Goal: Task Accomplishment & Management: Use online tool/utility

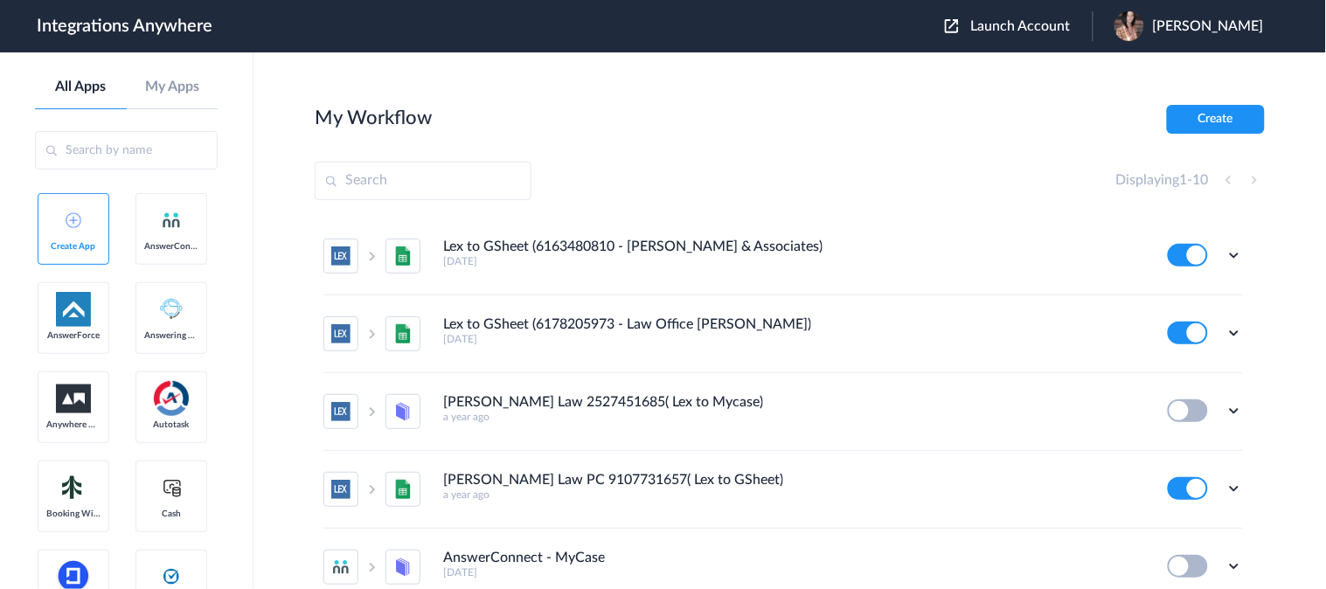
click at [1025, 23] on span "Launch Account" at bounding box center [1021, 26] width 100 height 14
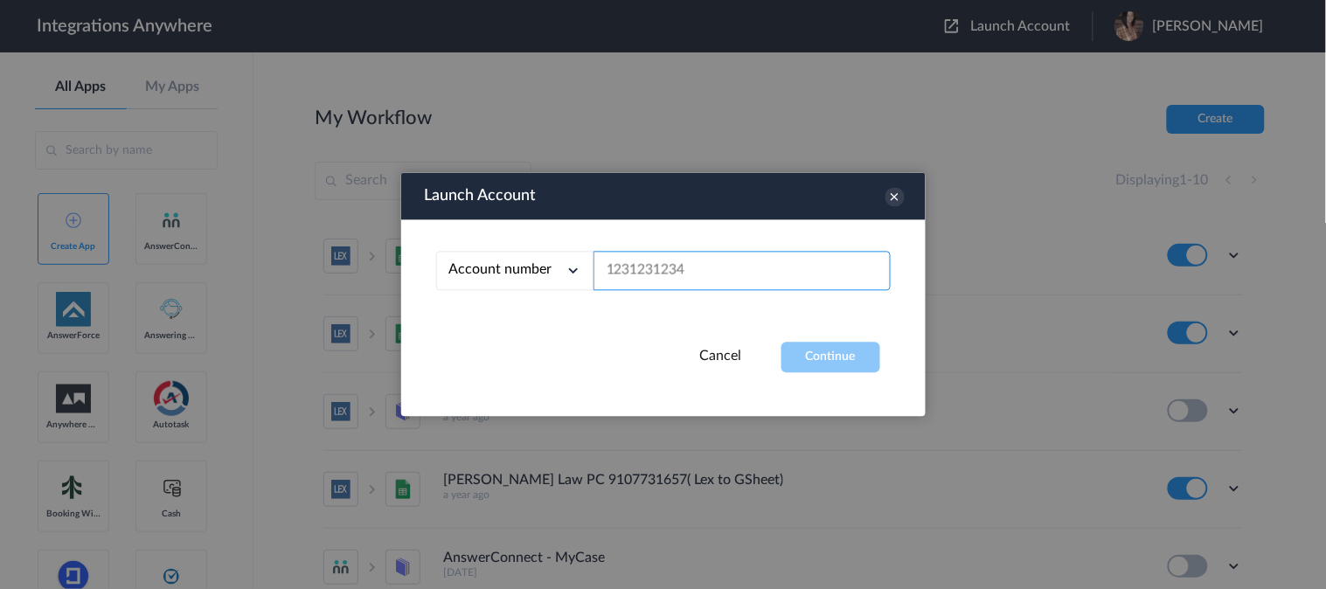
click at [709, 258] on input "text" at bounding box center [741, 271] width 297 height 39
paste input "8333676750"
type input "8333676750"
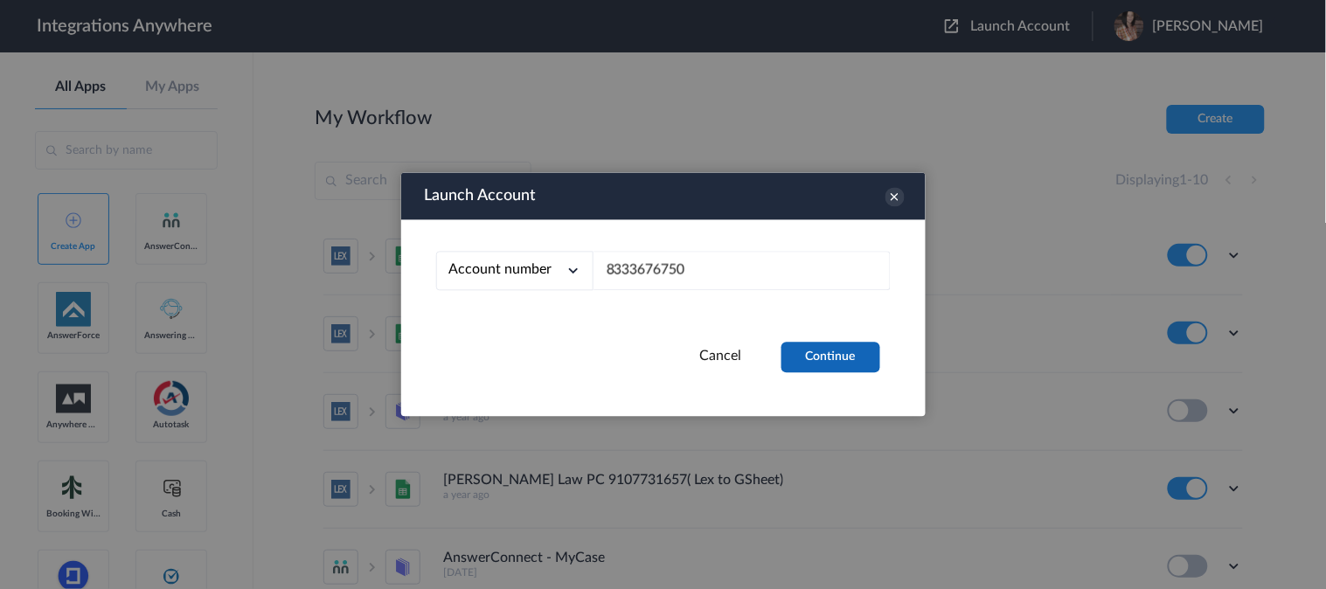
click at [815, 354] on button "Continue" at bounding box center [830, 358] width 99 height 31
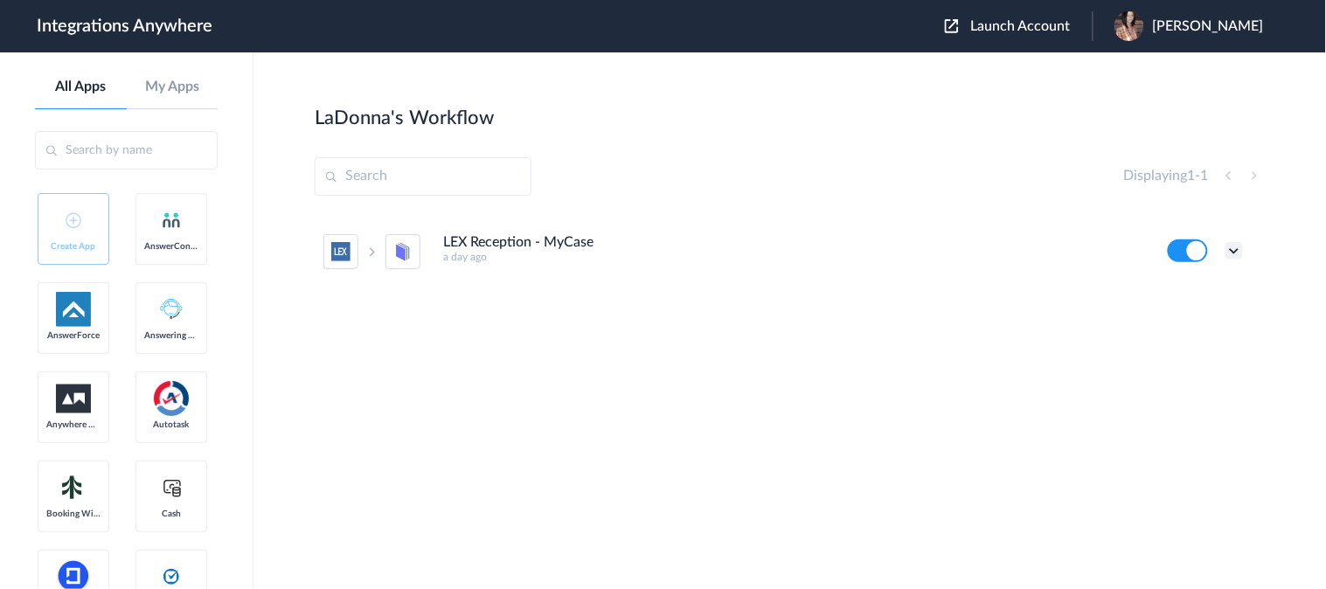
click at [1230, 252] on icon at bounding box center [1233, 250] width 17 height 17
click at [1165, 292] on link "Edit" at bounding box center [1163, 291] width 42 height 12
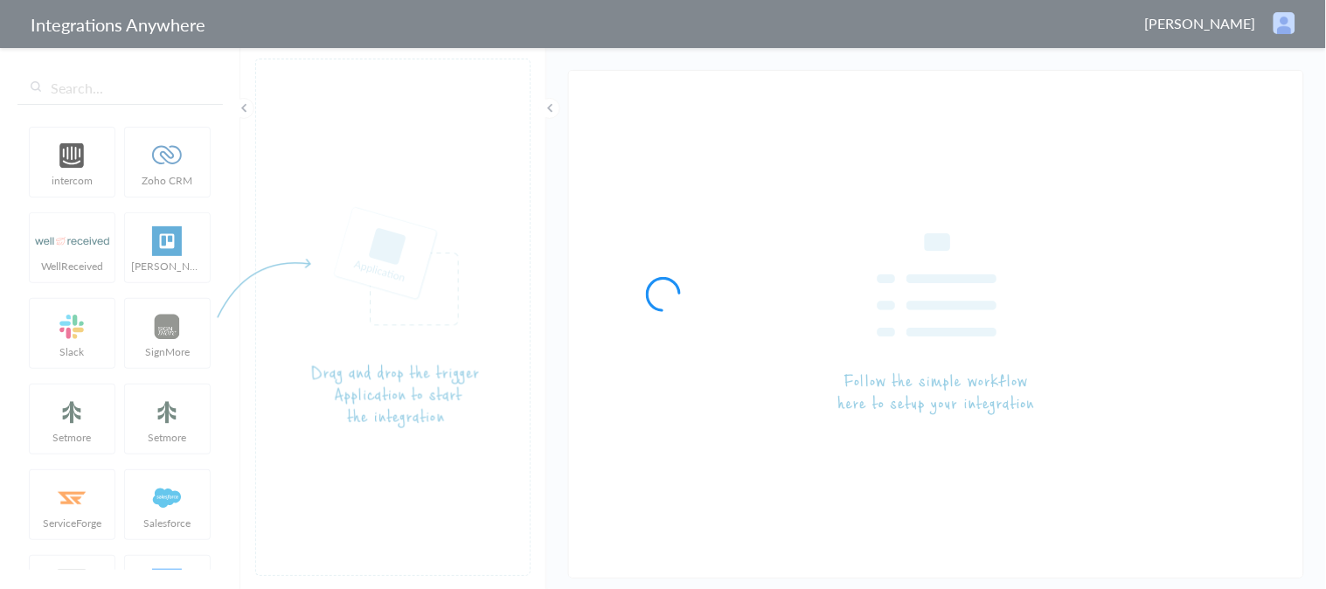
type input "LEX Reception - MyCase"
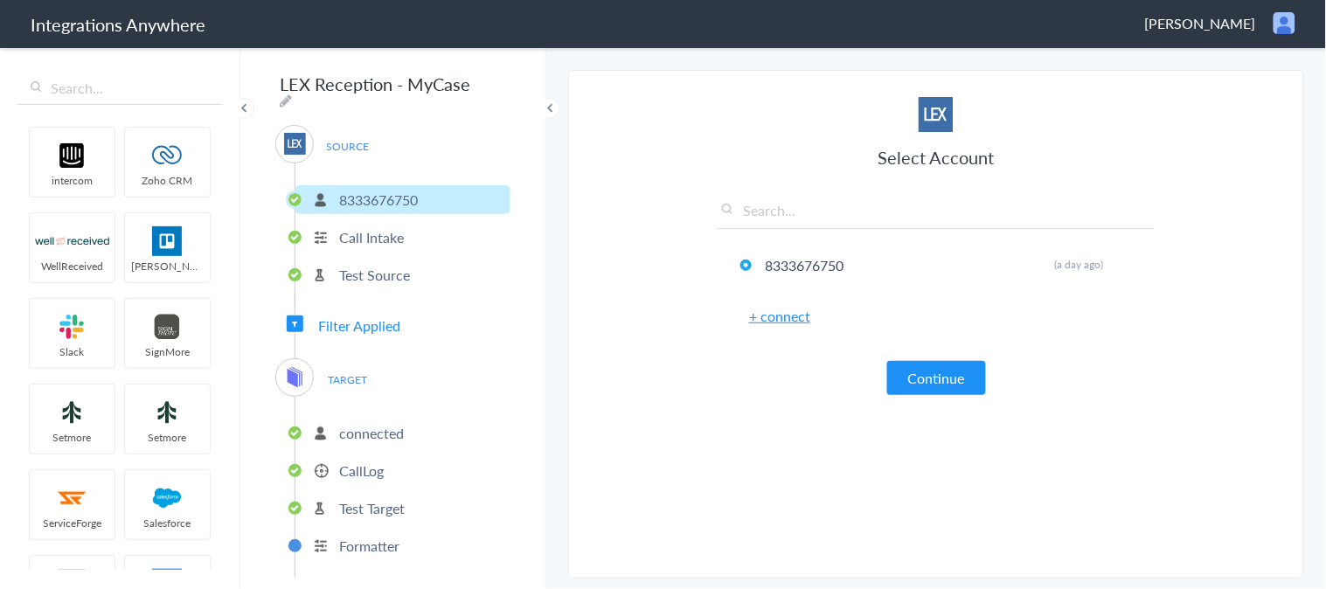
click at [368, 315] on span "Filter Applied" at bounding box center [359, 325] width 82 height 20
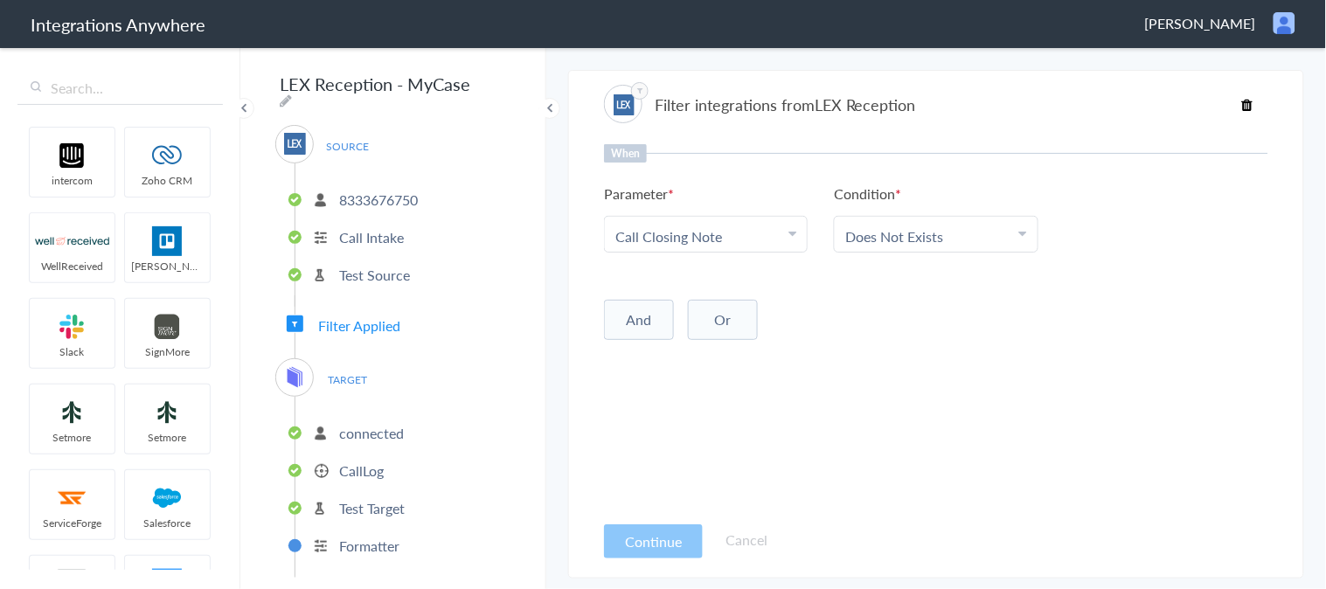
click at [359, 461] on p "CallLog" at bounding box center [361, 471] width 45 height 20
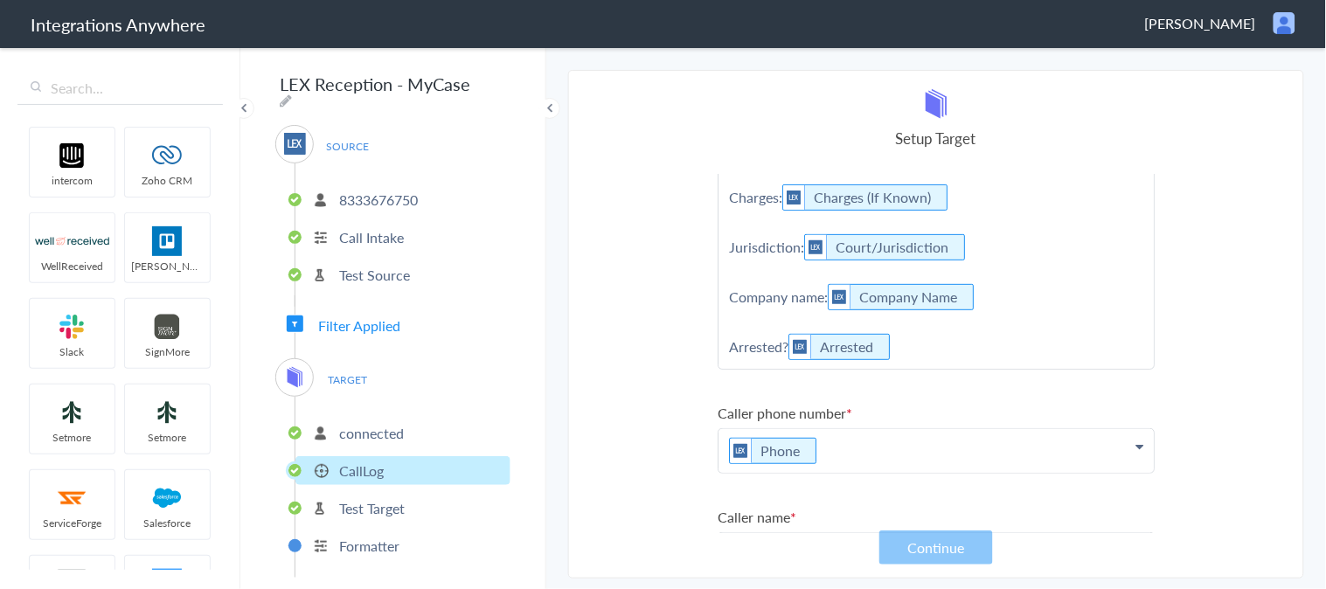
scroll to position [145, 0]
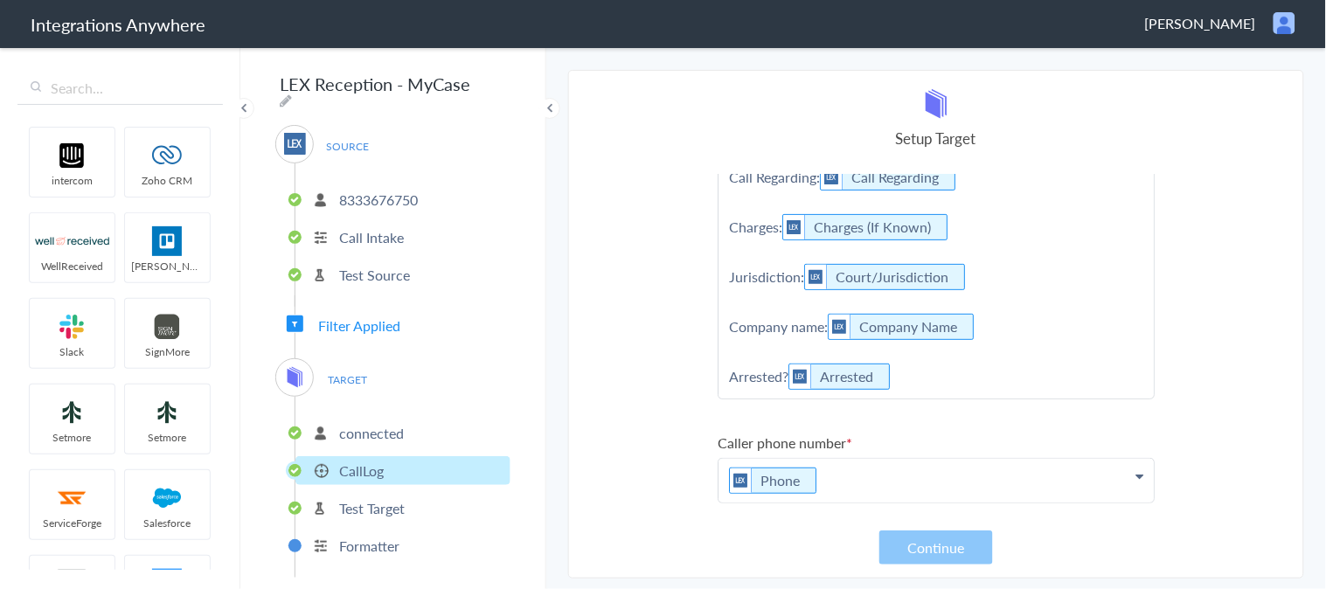
click at [937, 369] on p "Message: Message Message(If Any) Case Type: Case Type Call Regarding: Call Rega…" at bounding box center [935, 227] width 435 height 343
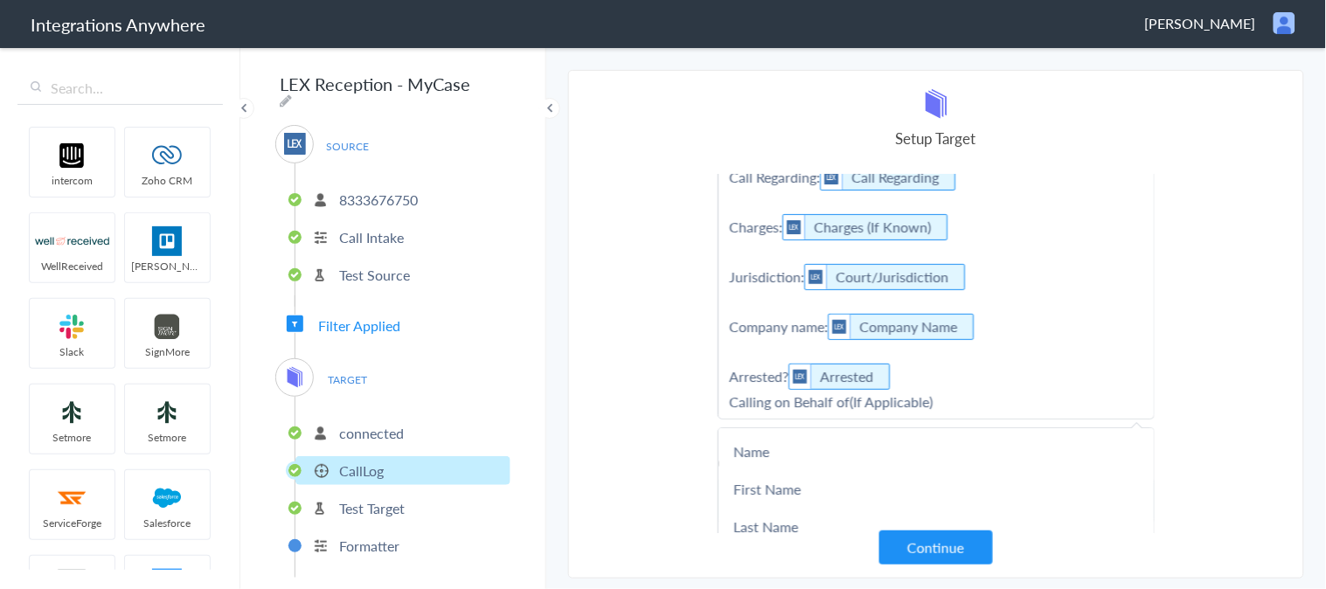
click at [966, 395] on p "Message: Message Message(If Any) Case Type: Case Type Call Regarding: Call Rega…" at bounding box center [935, 237] width 435 height 363
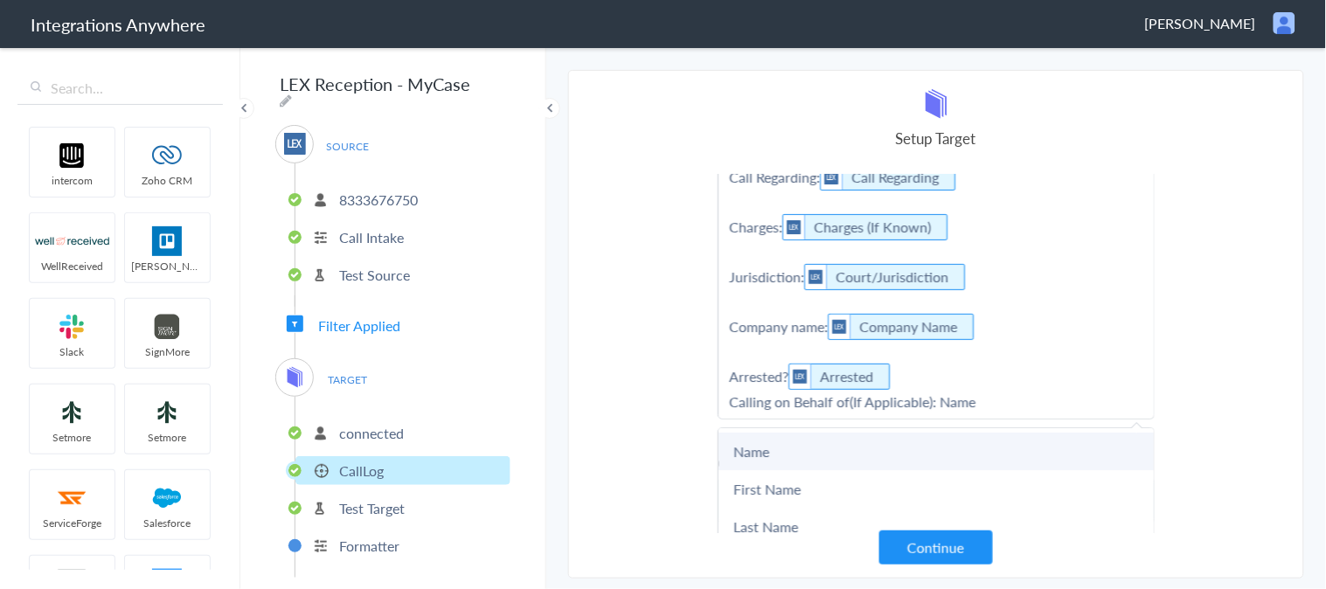
click at [750, 447] on link "Name" at bounding box center [935, 452] width 435 height 38
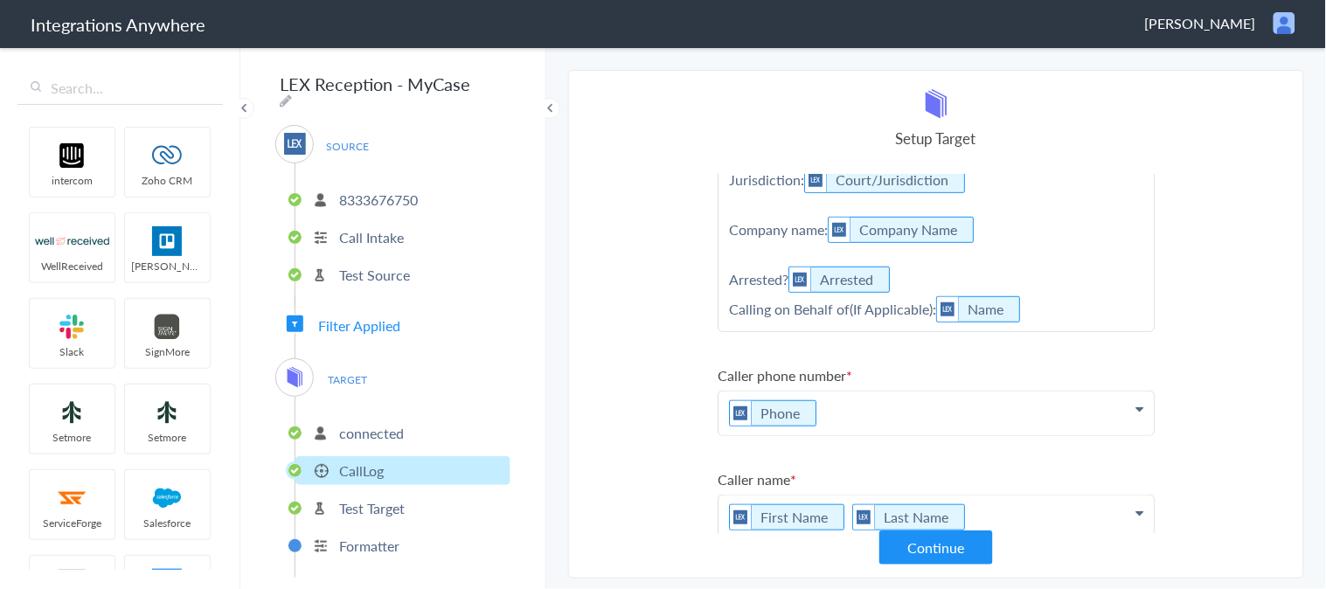
scroll to position [145, 0]
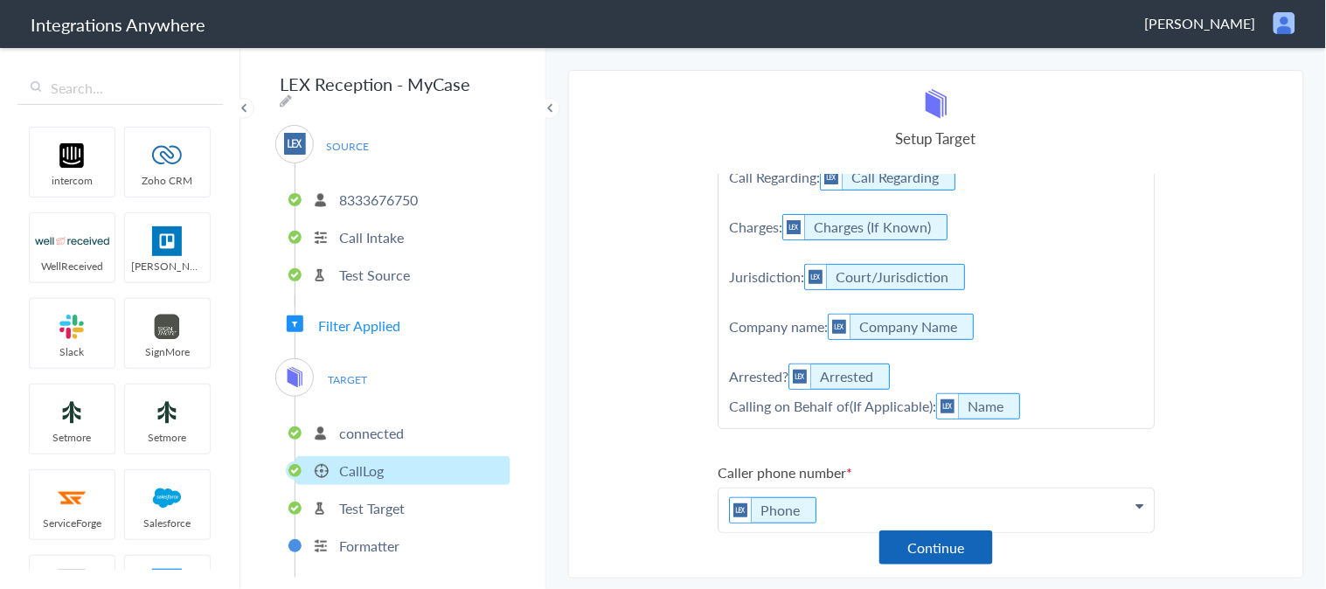
click at [920, 547] on button "Continue" at bounding box center [936, 547] width 114 height 34
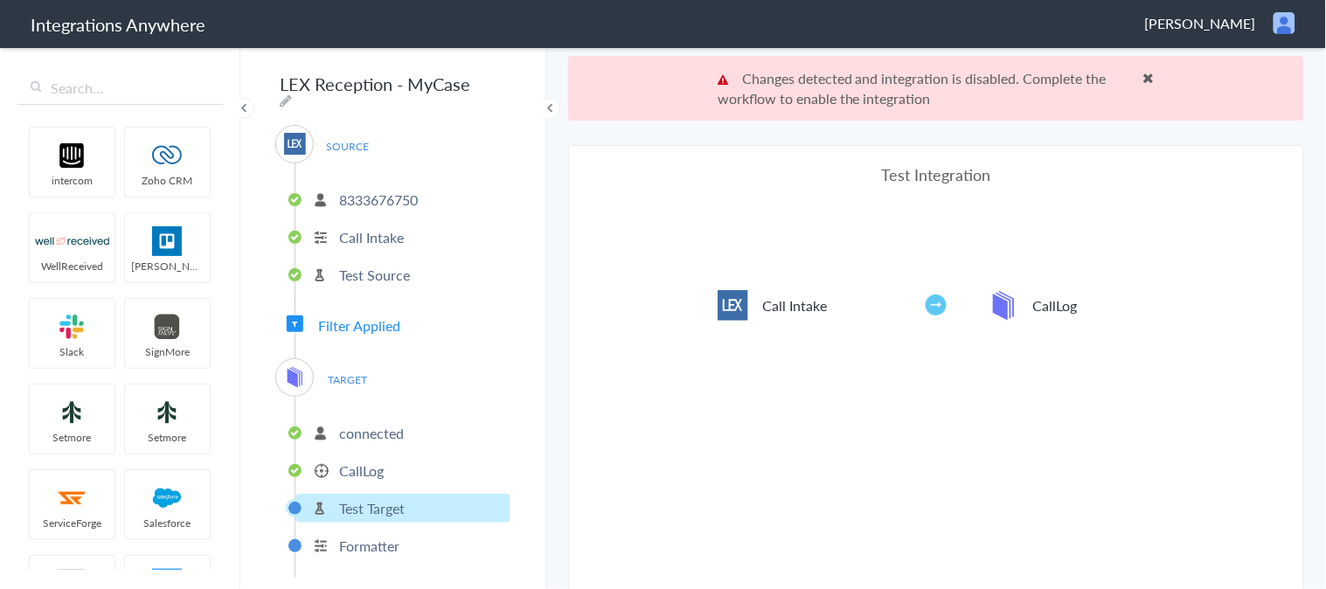
scroll to position [63, 0]
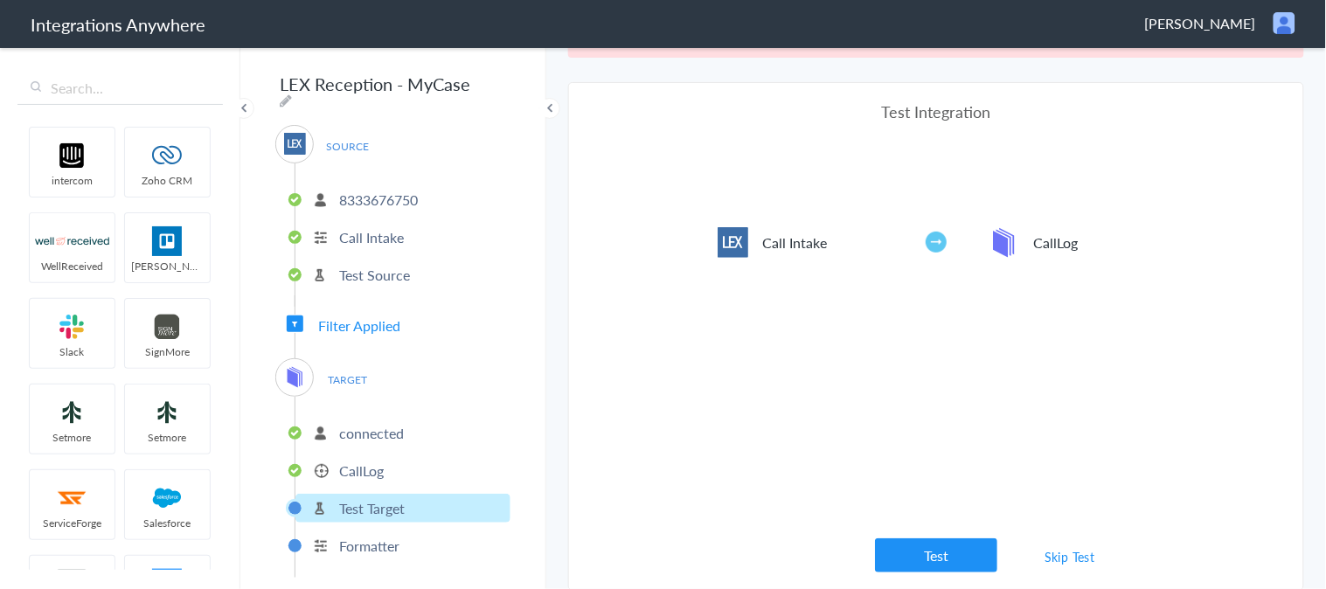
click at [391, 185] on li "8333676750" at bounding box center [402, 199] width 215 height 29
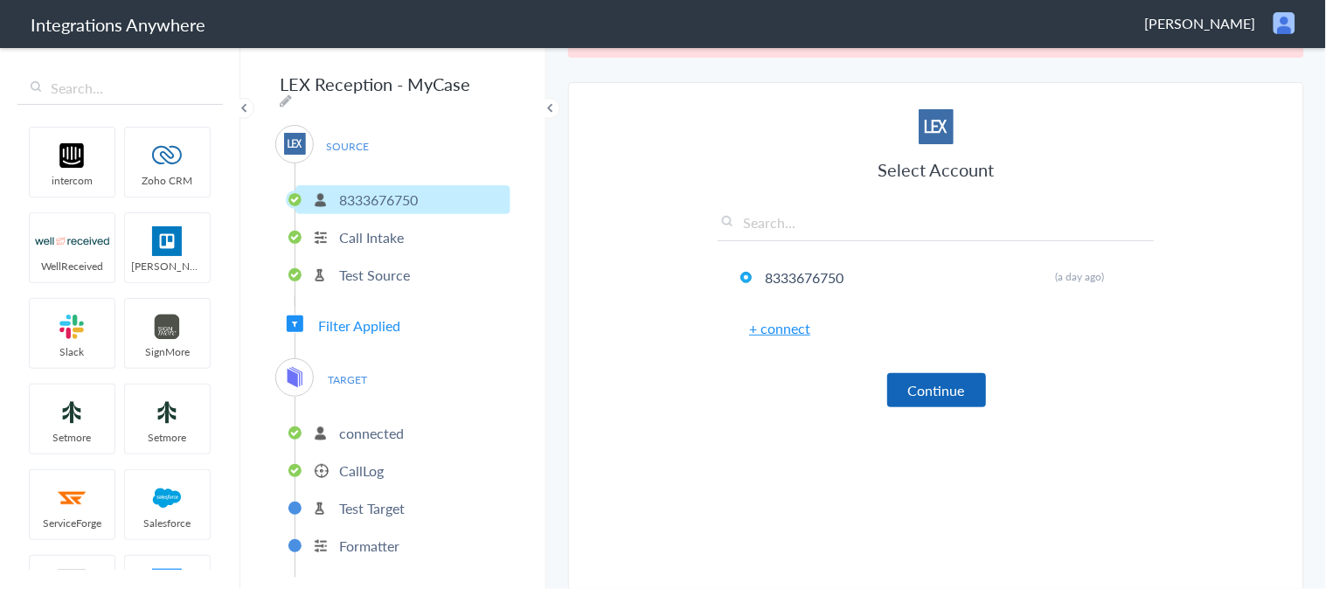
click at [914, 374] on button "Continue" at bounding box center [936, 390] width 99 height 34
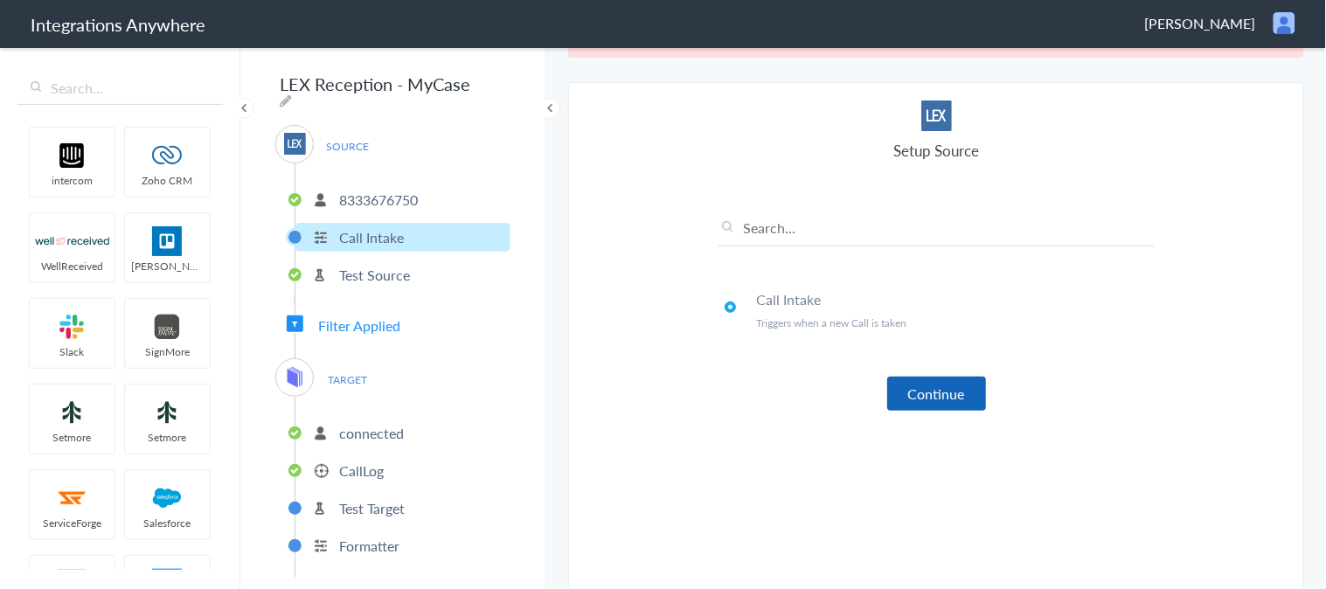
click at [930, 385] on button "Continue" at bounding box center [936, 394] width 99 height 34
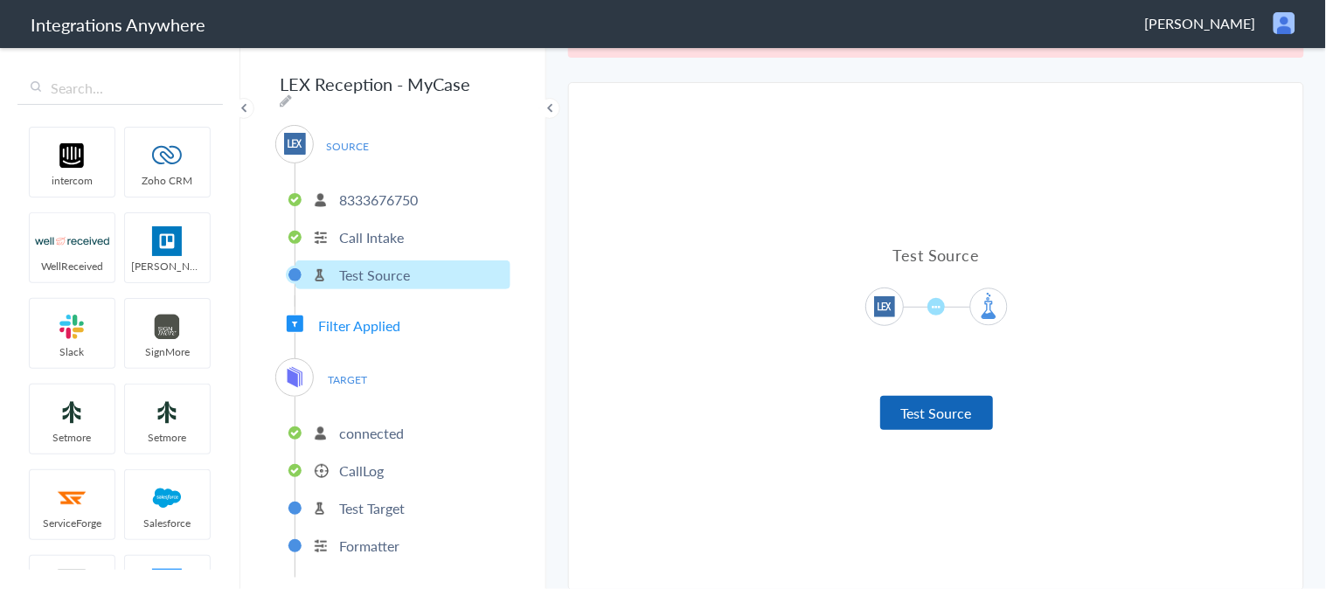
click at [929, 412] on button "Test Source" at bounding box center [936, 413] width 113 height 34
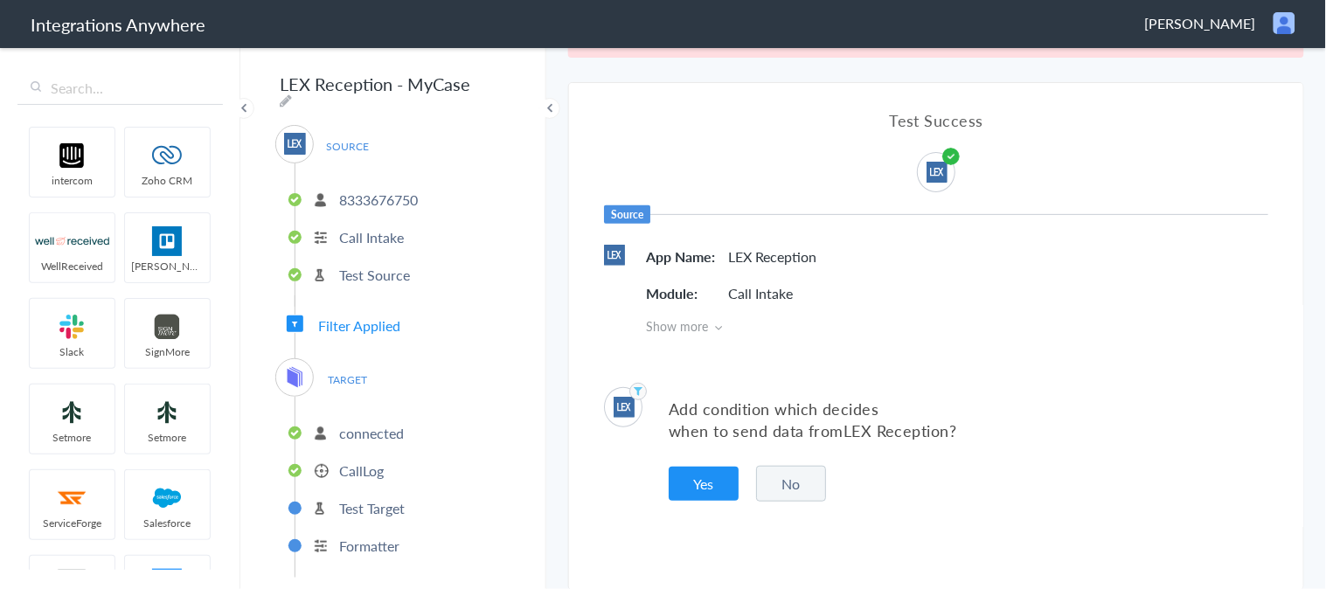
click at [800, 474] on button "No" at bounding box center [791, 484] width 70 height 36
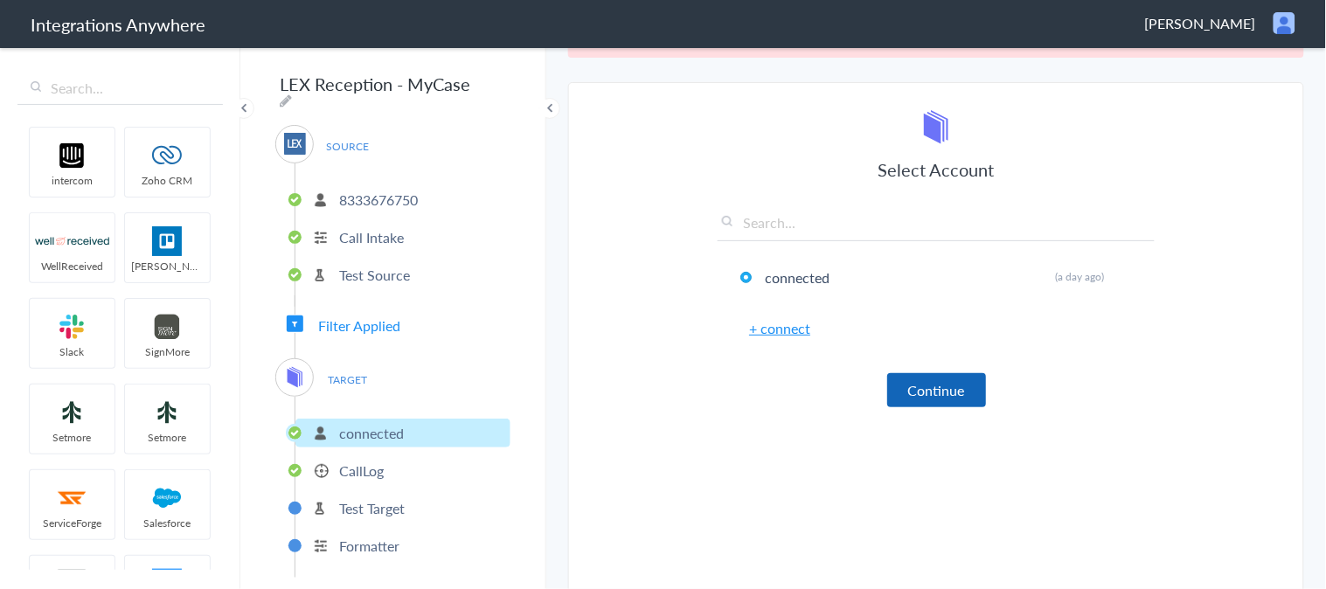
click at [905, 382] on button "Continue" at bounding box center [936, 390] width 99 height 34
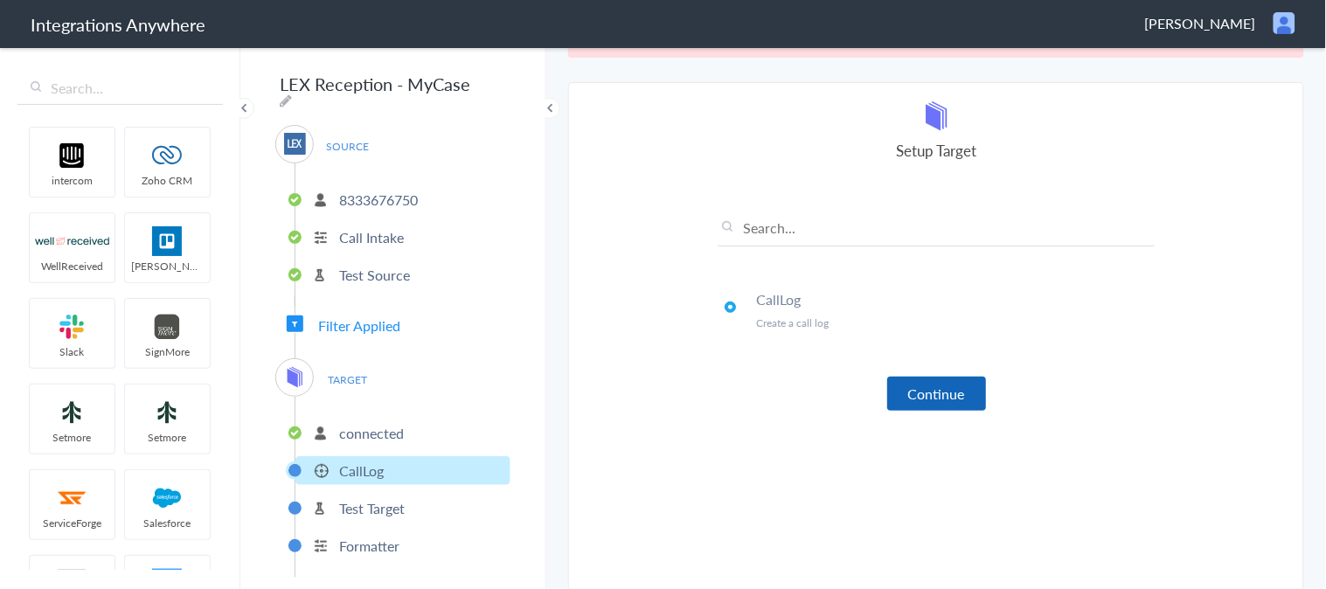
click at [929, 394] on button "Continue" at bounding box center [936, 394] width 99 height 34
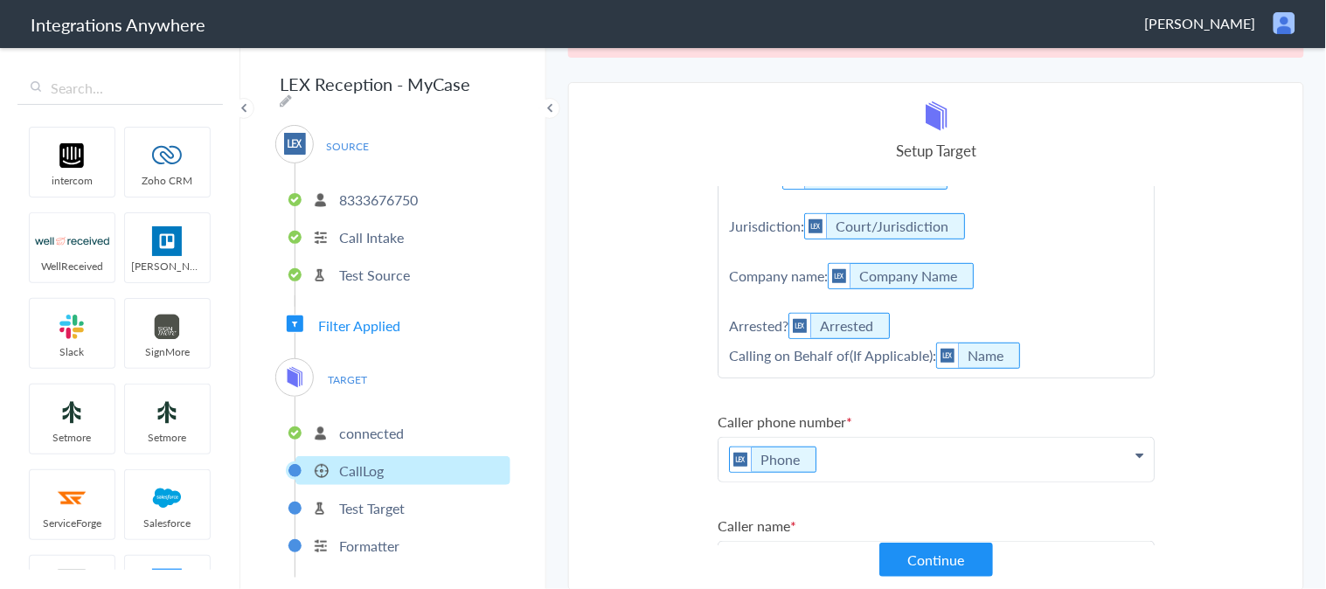
scroll to position [194, 0]
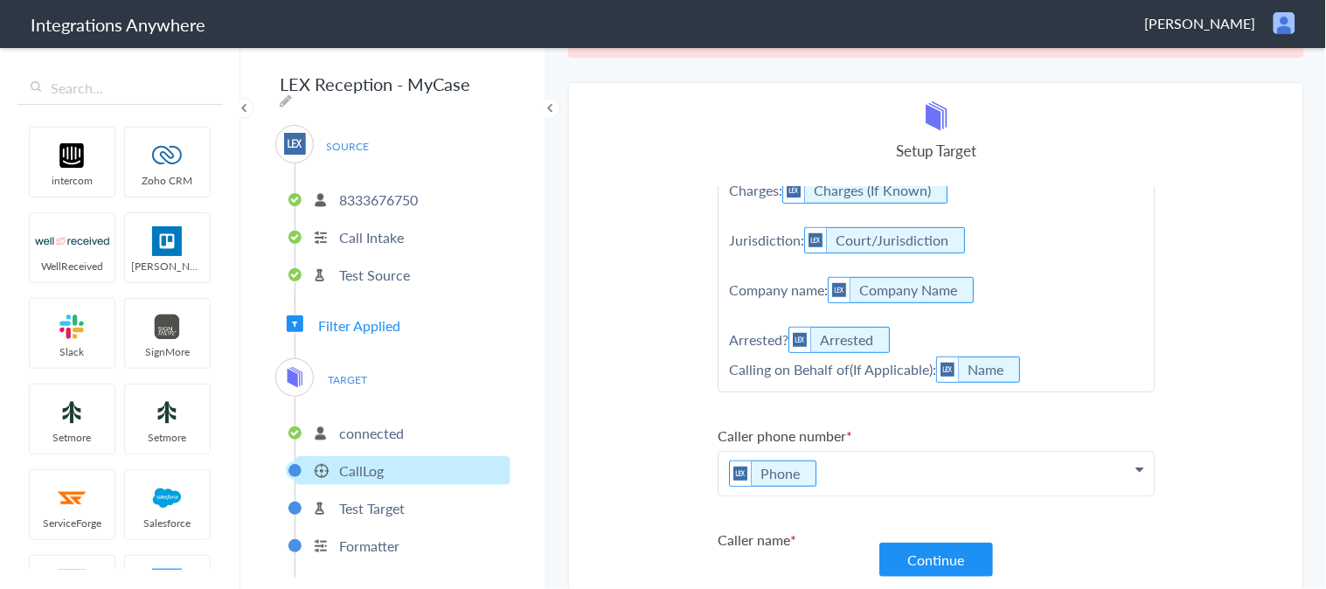
click at [1040, 357] on p "Message: Message Message(If Any) Case Type: Case Type Call Regarding: Call Rega…" at bounding box center [935, 205] width 435 height 372
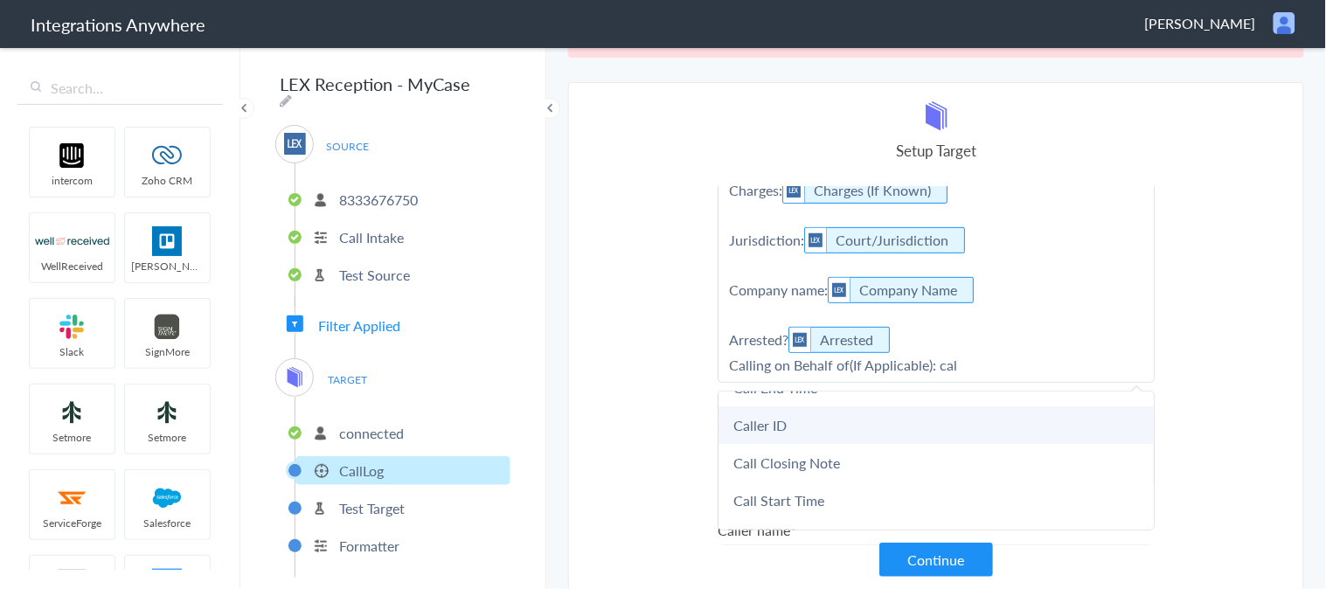
scroll to position [97, 0]
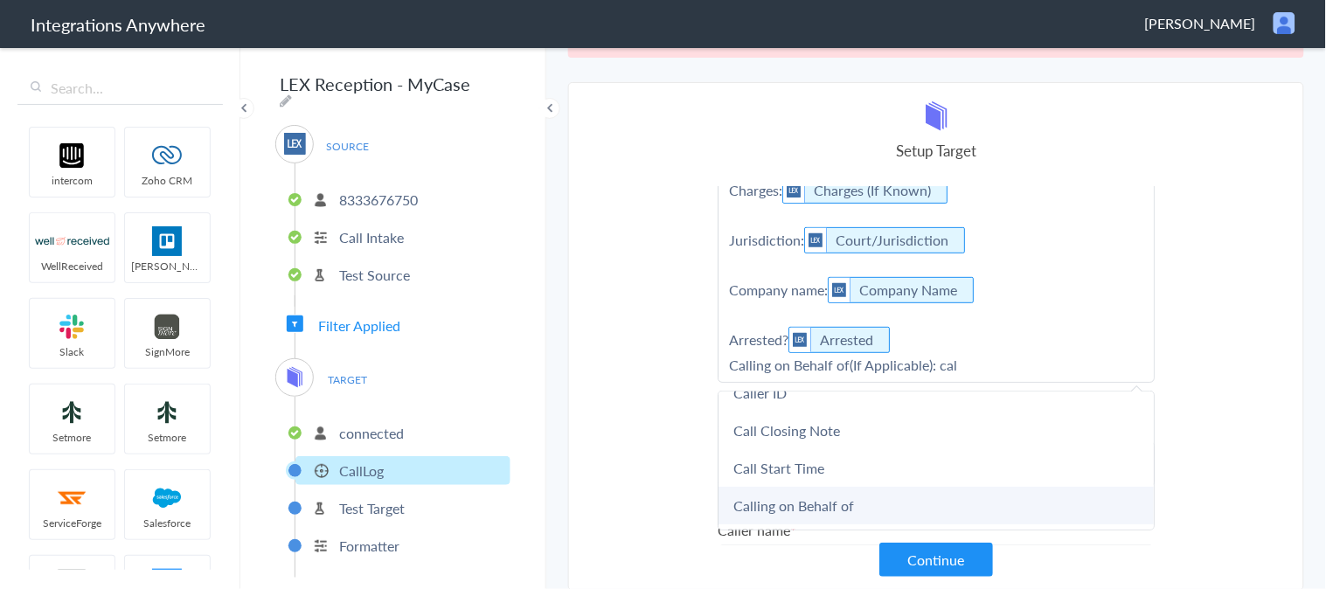
click at [825, 494] on link "Calling on Behalf of" at bounding box center [935, 506] width 435 height 38
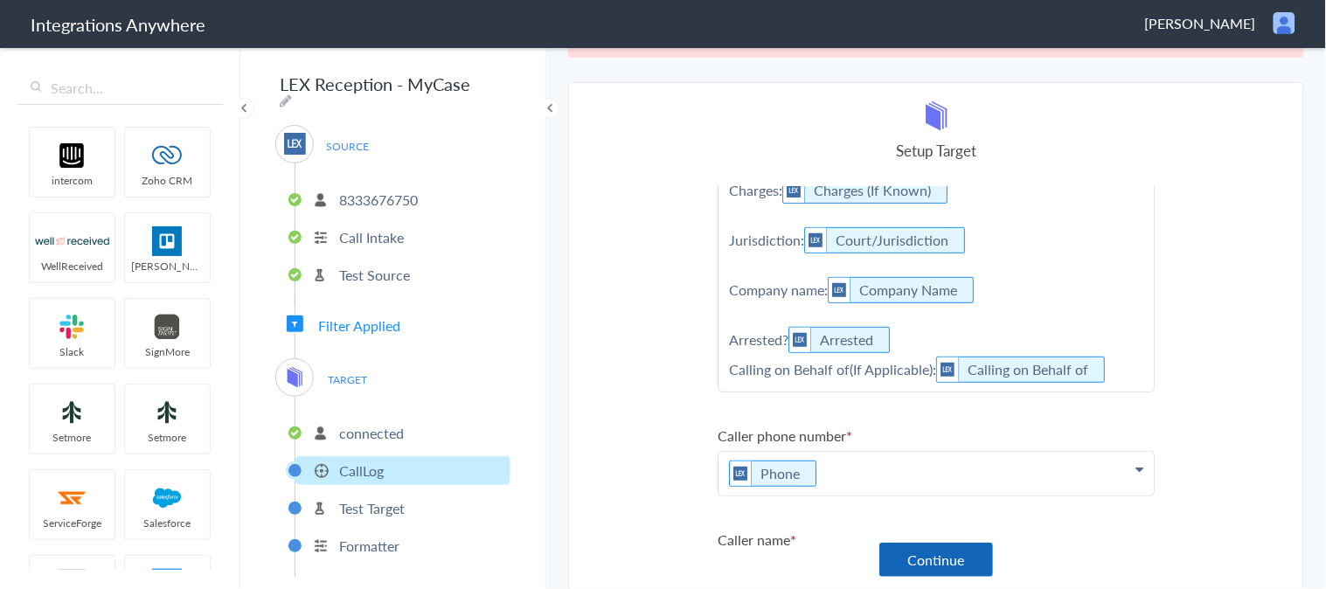
click at [924, 549] on button "Continue" at bounding box center [936, 560] width 114 height 34
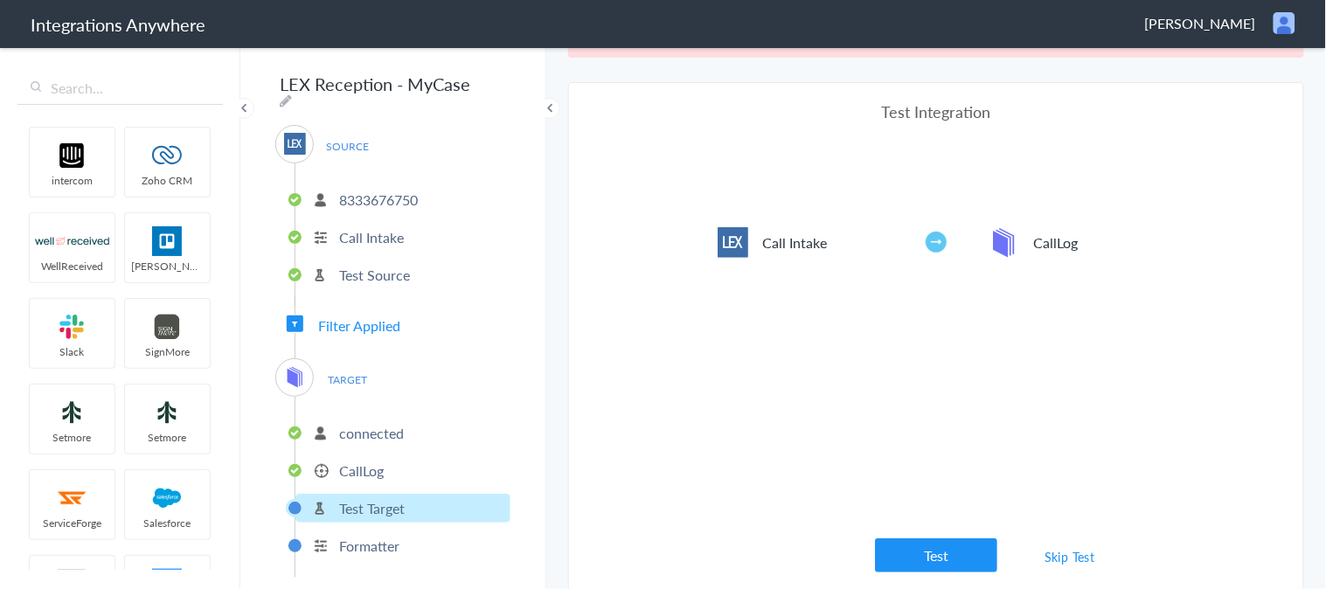
click at [371, 463] on p "CallLog" at bounding box center [361, 471] width 45 height 20
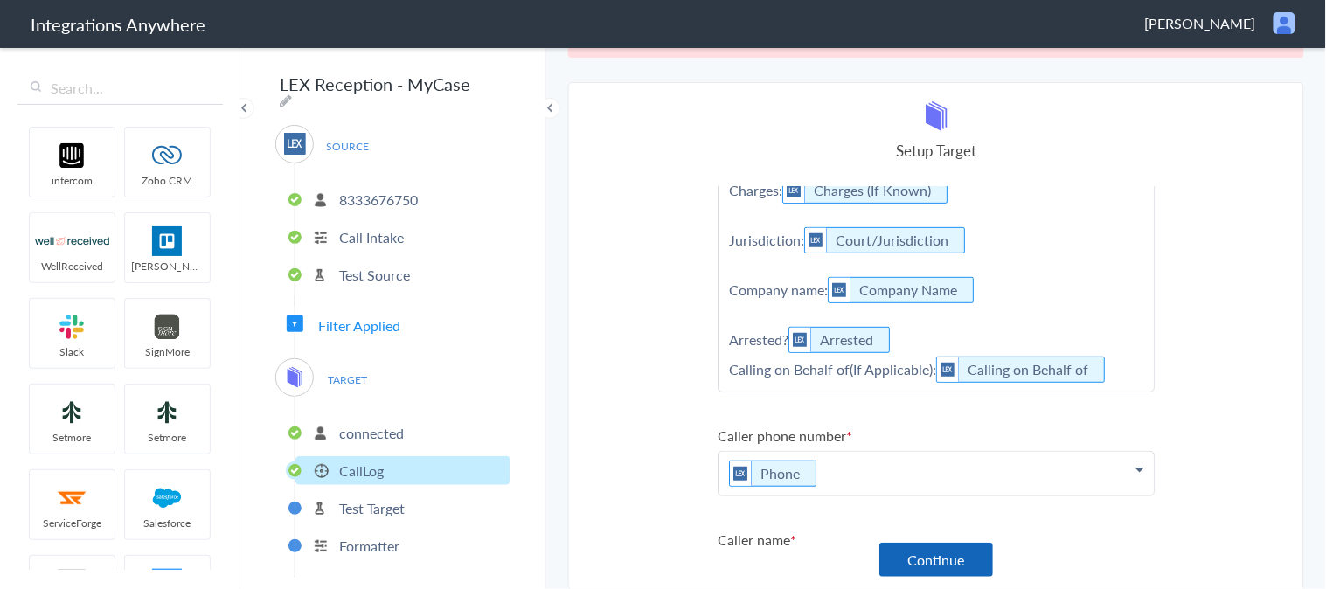
click at [897, 562] on button "Continue" at bounding box center [936, 560] width 114 height 34
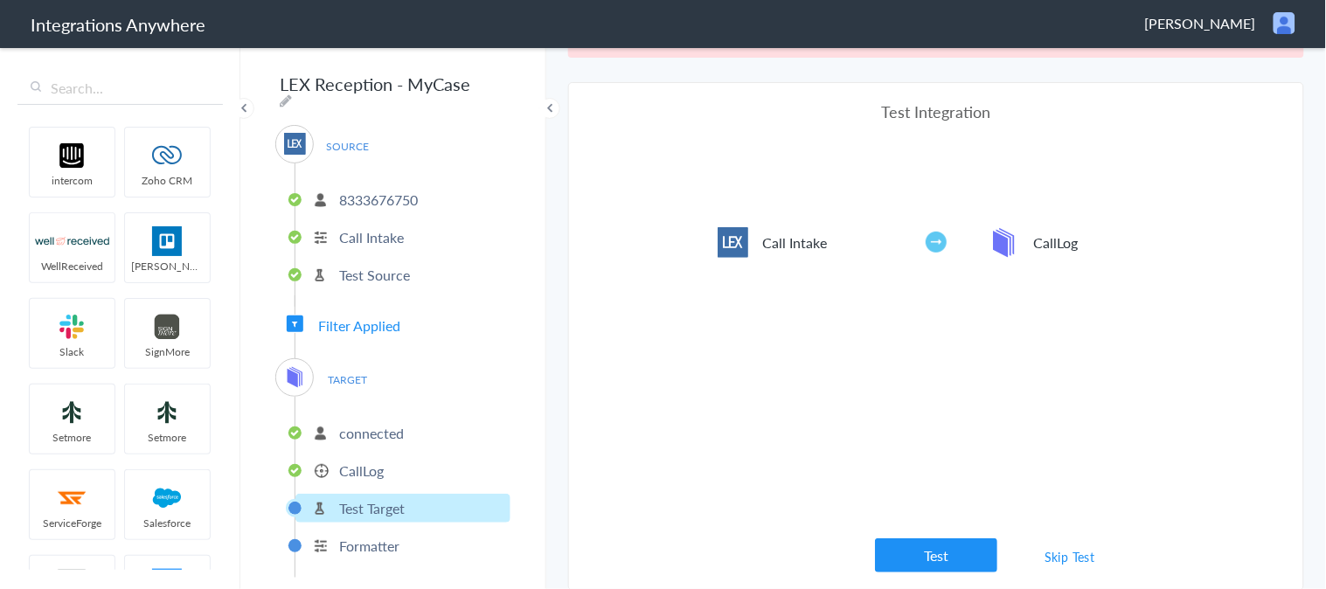
click at [1049, 557] on link "Skip Test" at bounding box center [1069, 556] width 93 height 31
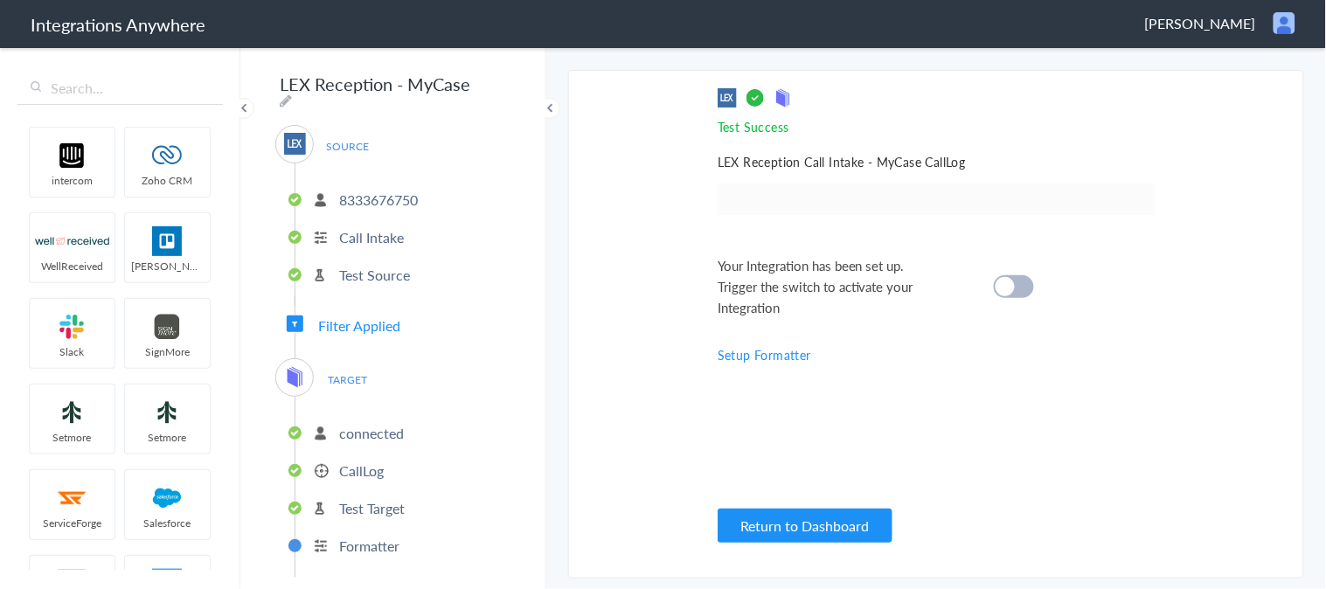
scroll to position [0, 0]
click at [1016, 282] on div at bounding box center [1014, 286] width 40 height 23
